Goal: Transaction & Acquisition: Purchase product/service

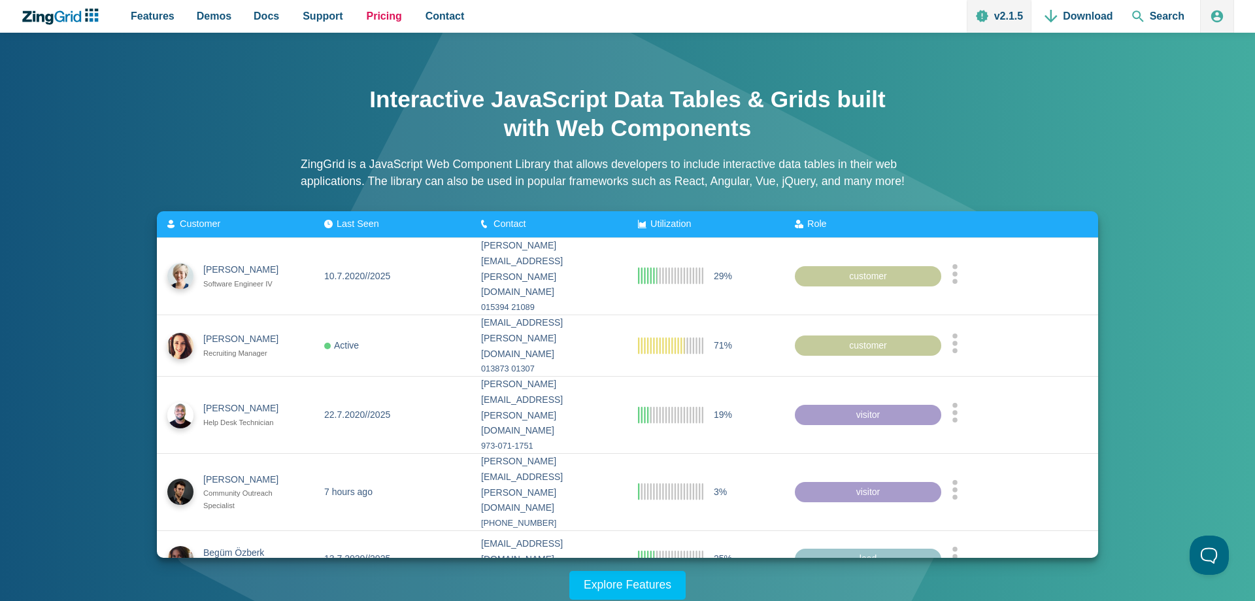
click at [371, 21] on span "Pricing" at bounding box center [384, 16] width 35 height 18
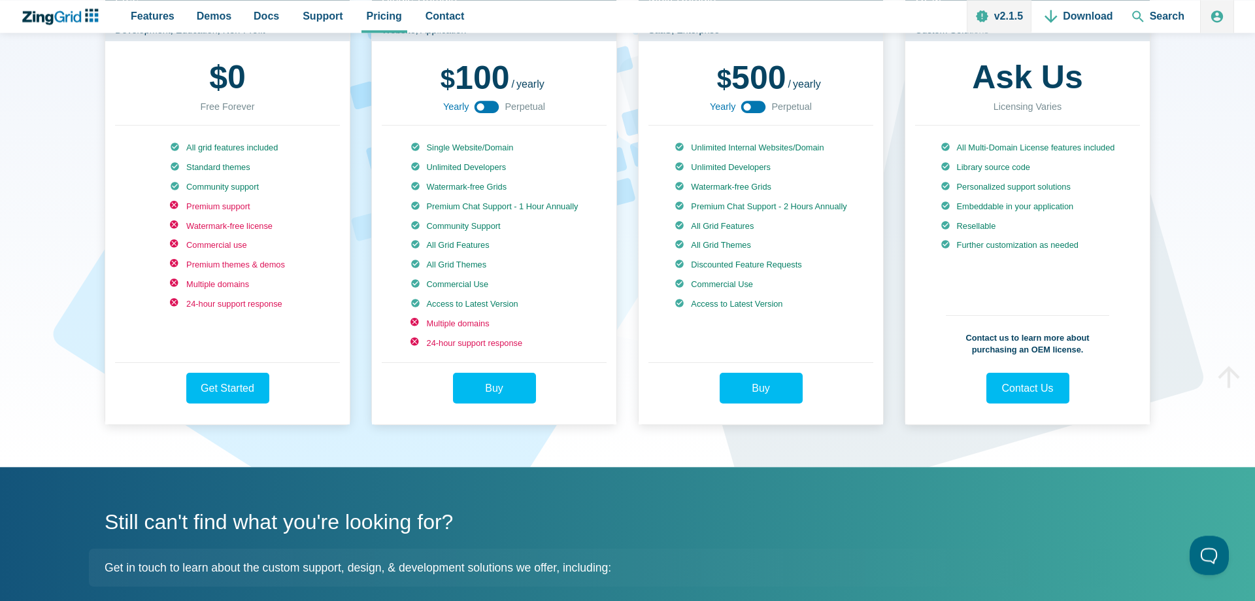
scroll to position [200, 0]
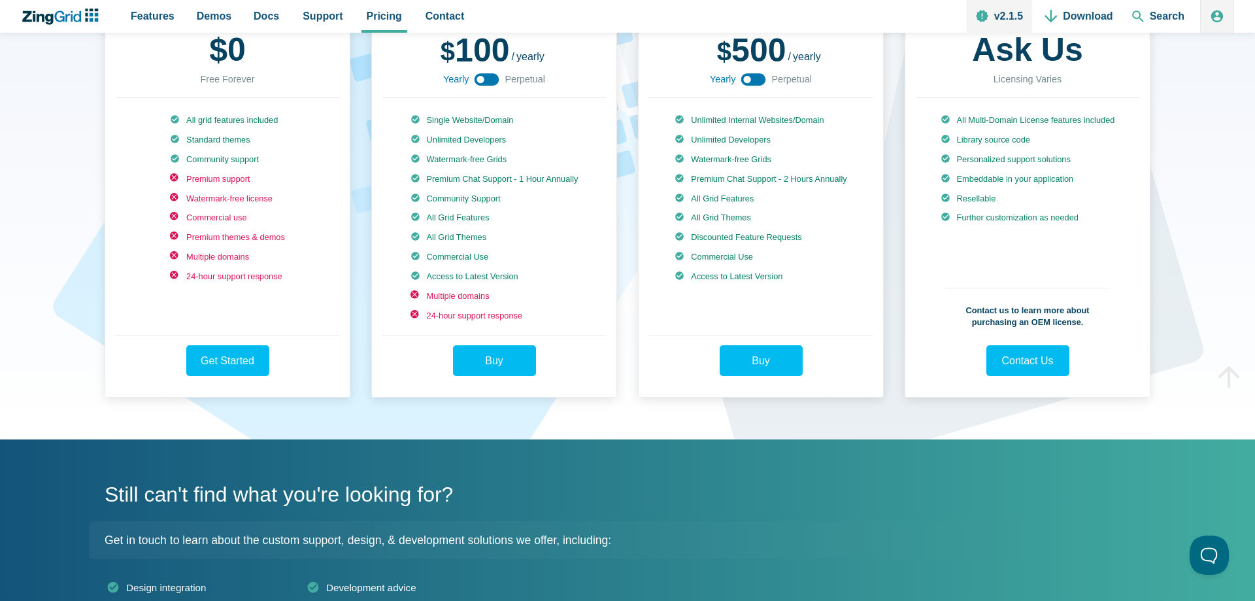
click at [754, 77] on use "App Content" at bounding box center [753, 79] width 25 height 12
click at [756, 82] on use "App Content" at bounding box center [753, 79] width 25 height 12
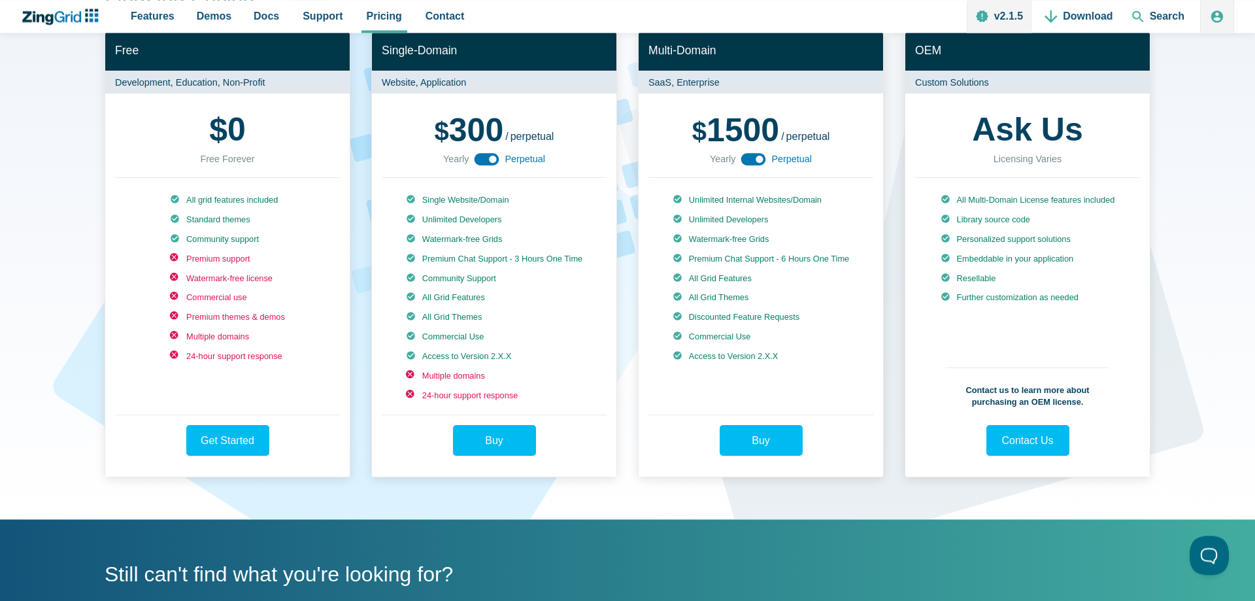
scroll to position [0, 0]
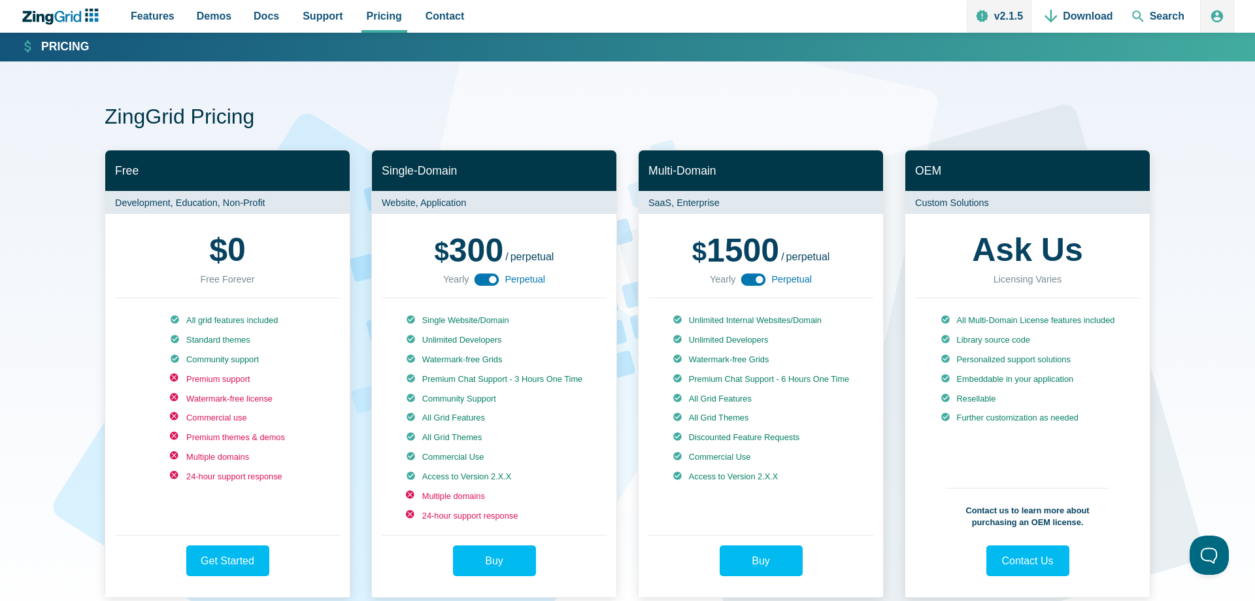
click at [744, 277] on use "App Content" at bounding box center [753, 279] width 25 height 12
click at [749, 278] on icon "App Content" at bounding box center [753, 279] width 29 height 29
click at [754, 278] on use "App Content" at bounding box center [753, 279] width 25 height 12
click at [757, 280] on use "App Content" at bounding box center [753, 279] width 25 height 12
click at [756, 280] on icon "App Content" at bounding box center [753, 279] width 29 height 29
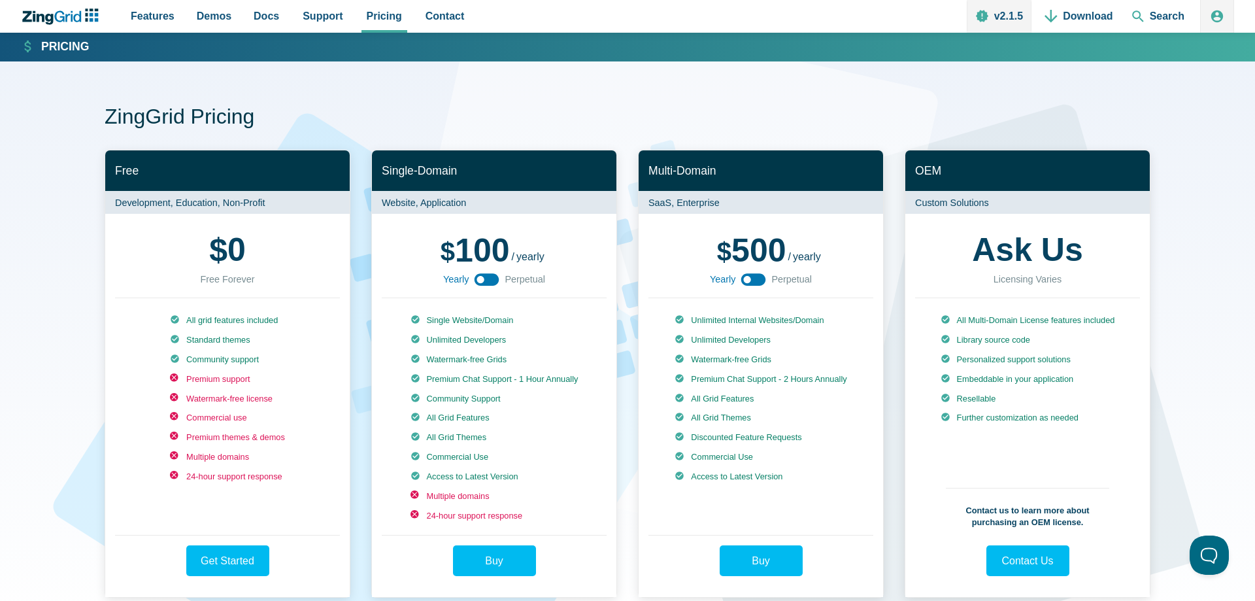
click at [753, 280] on use "App Content" at bounding box center [753, 279] width 25 height 12
click at [578, 152] on h2 "Single-Domain" at bounding box center [494, 170] width 244 height 41
